Goal: Navigation & Orientation: Go to known website

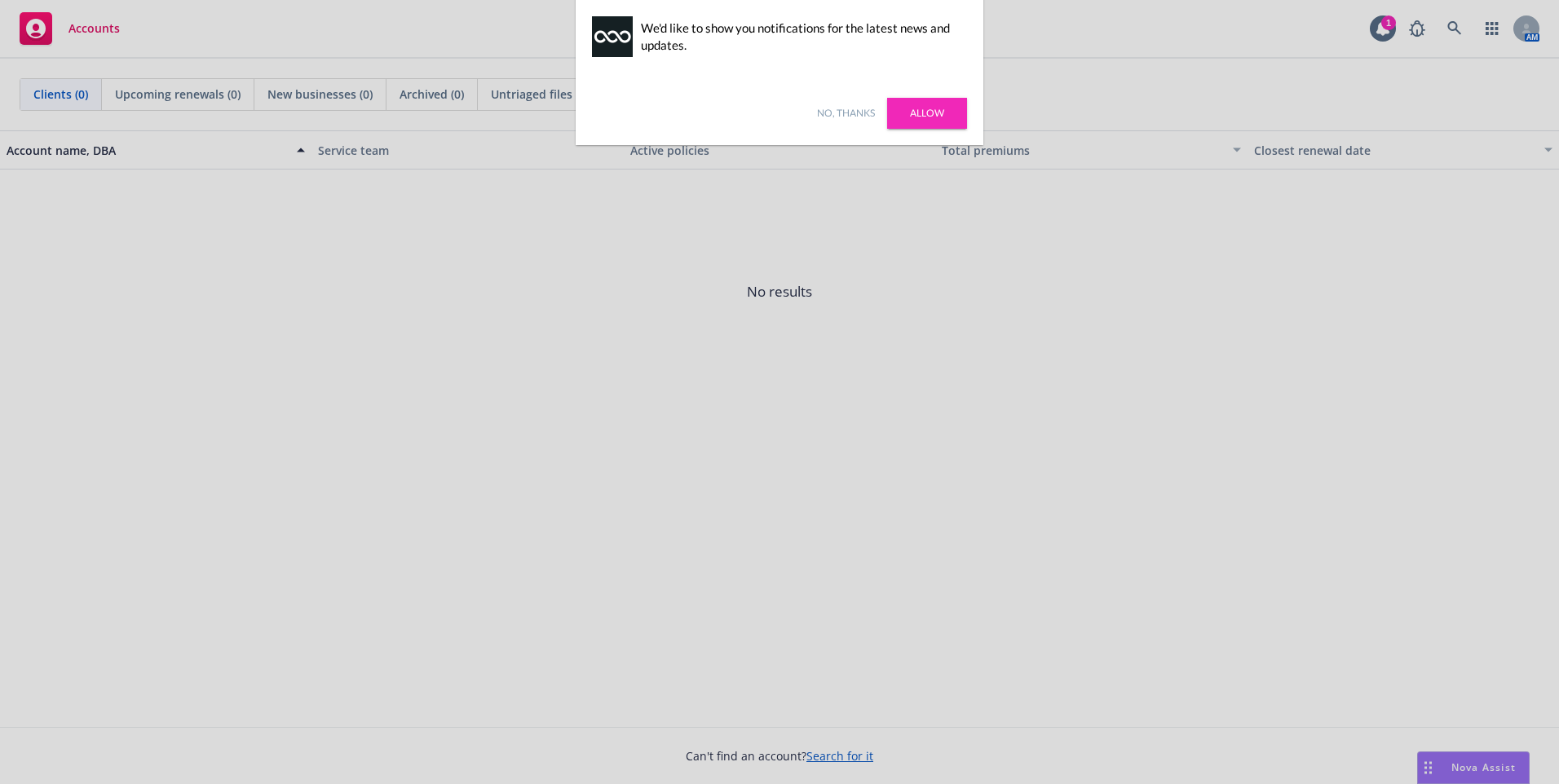
click at [926, 111] on link "Allow" at bounding box center [927, 113] width 80 height 31
